Goal: Task Accomplishment & Management: Manage account settings

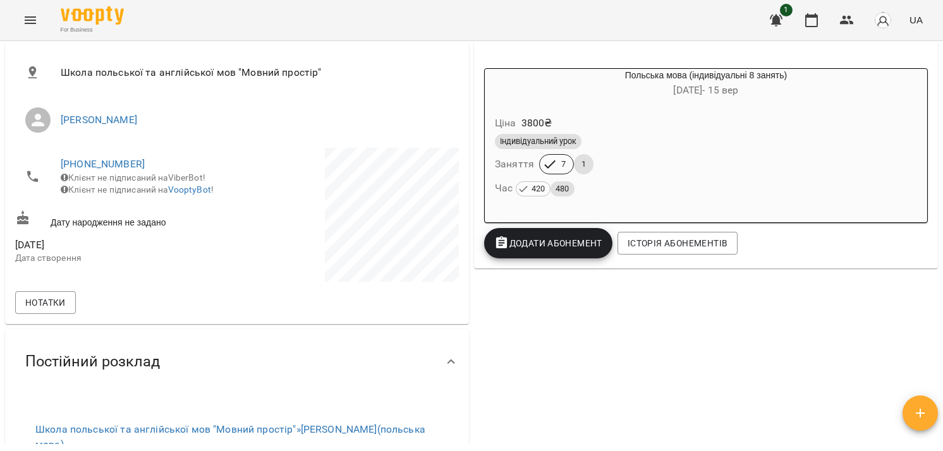
scroll to position [168, 0]
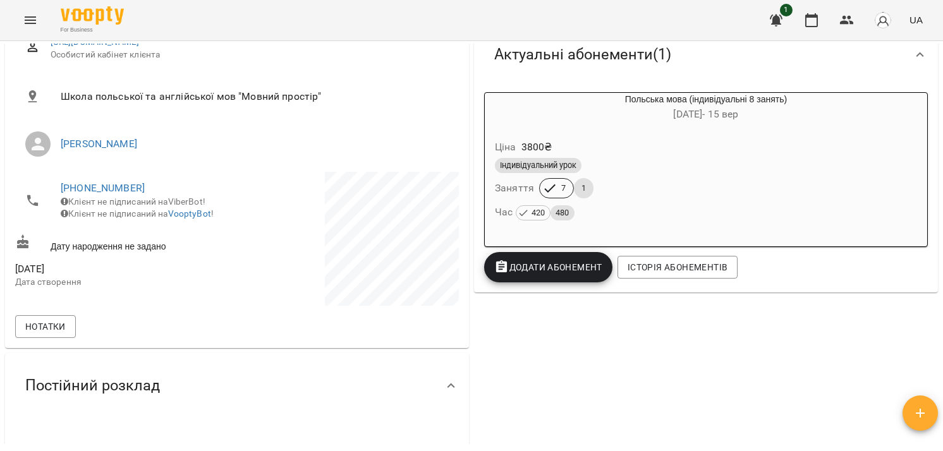
click at [39, 26] on button "Menu" at bounding box center [30, 20] width 30 height 30
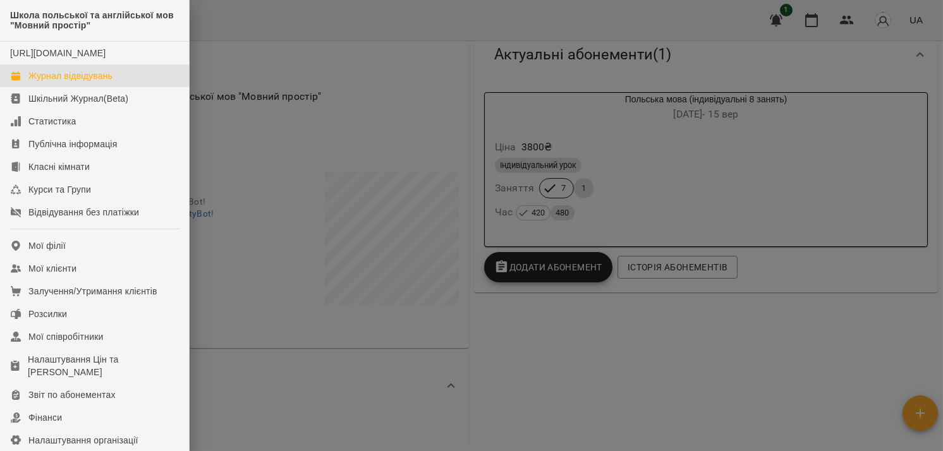
click at [81, 82] on div "Журнал відвідувань" at bounding box center [70, 76] width 84 height 13
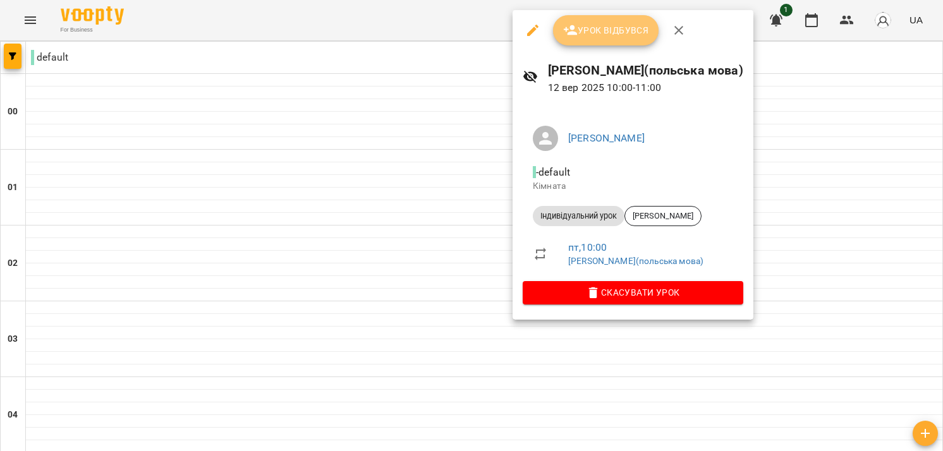
click at [633, 33] on span "Урок відбувся" at bounding box center [606, 30] width 86 height 15
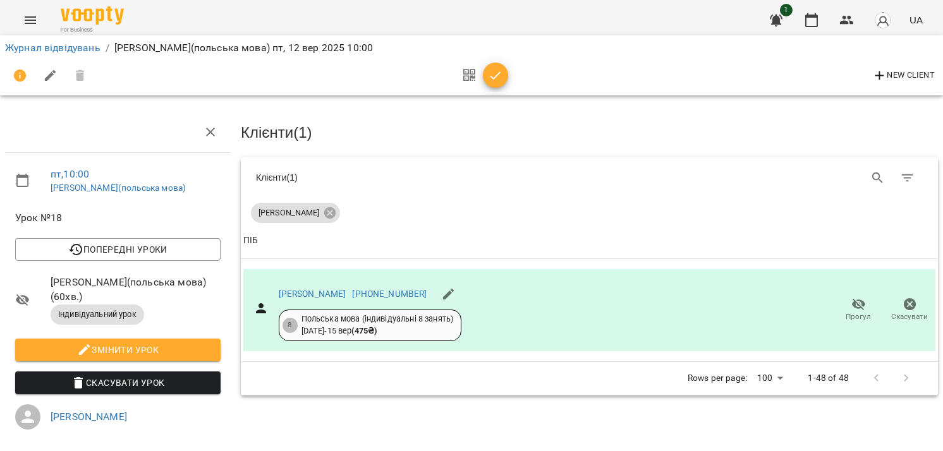
click at [493, 77] on icon "button" at bounding box center [495, 75] width 15 height 15
